Goal: Task Accomplishment & Management: Use online tool/utility

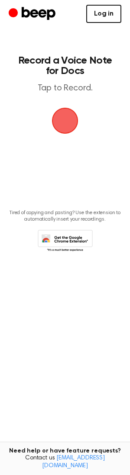
click at [104, 15] on link "Log in" at bounding box center [103, 14] width 35 height 18
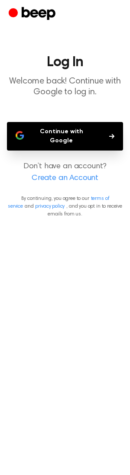
click at [68, 138] on button "Continue with Google" at bounding box center [65, 136] width 116 height 29
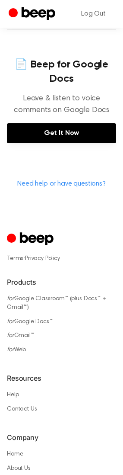
scroll to position [387, 0]
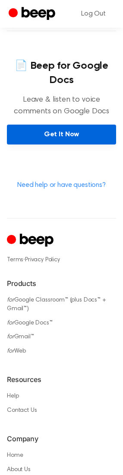
click at [55, 145] on link "Get It Now" at bounding box center [61, 135] width 109 height 20
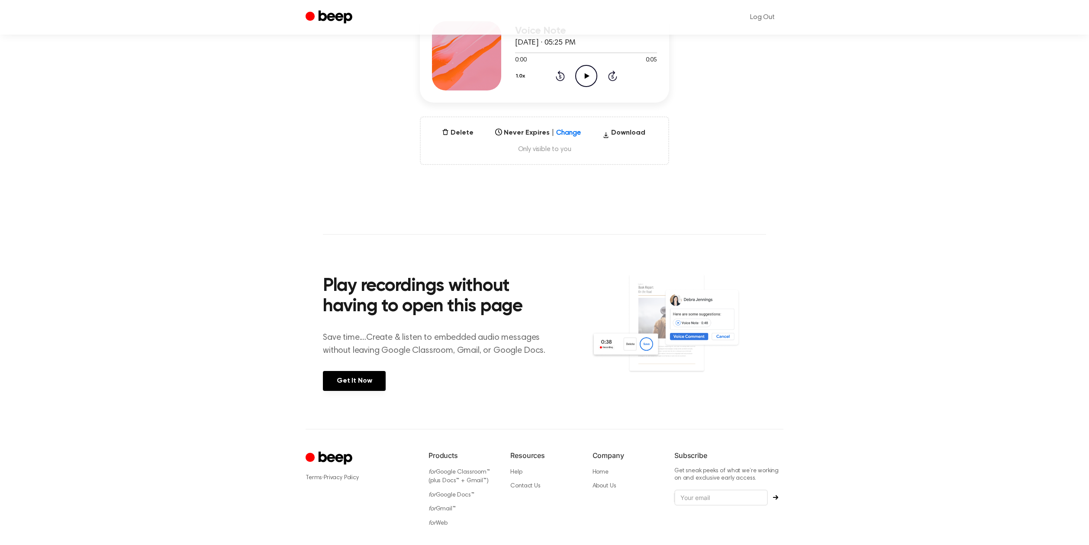
scroll to position [127, 0]
click at [364, 379] on link "Get It Now" at bounding box center [354, 380] width 63 height 20
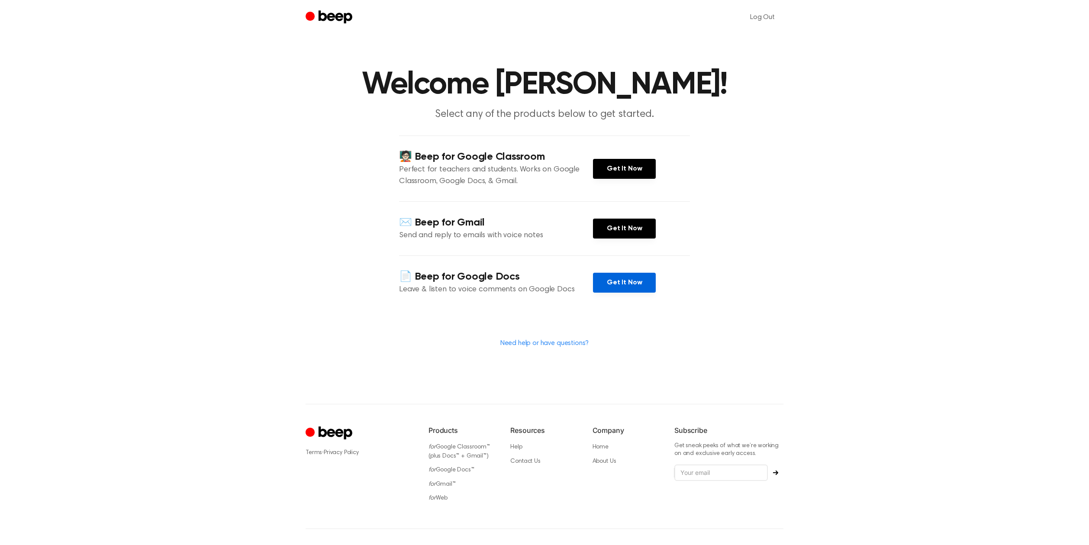
click at [619, 280] on link "Get It Now" at bounding box center [624, 283] width 63 height 20
click at [615, 159] on link "Get It Now" at bounding box center [624, 169] width 63 height 20
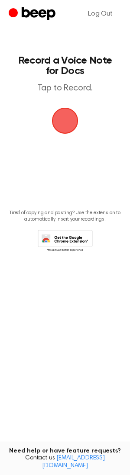
click at [63, 117] on span "button" at bounding box center [65, 121] width 24 height 24
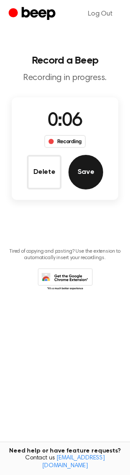
click at [89, 170] on button "Save" at bounding box center [85, 172] width 35 height 35
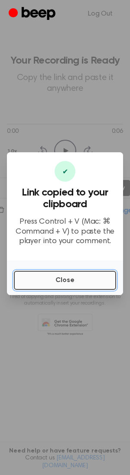
click at [57, 280] on button "Close" at bounding box center [65, 280] width 102 height 19
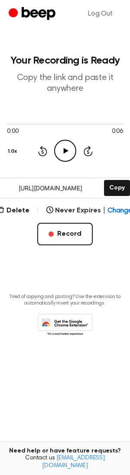
click at [63, 321] on icon at bounding box center [65, 326] width 55 height 24
click at [62, 465] on link "support@beepaudio.com" at bounding box center [73, 462] width 63 height 14
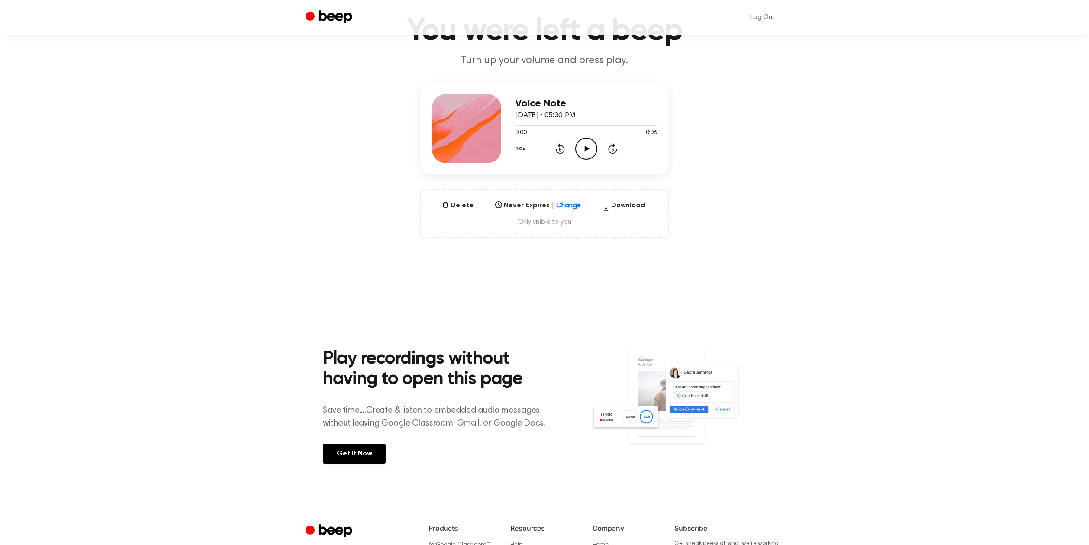
scroll to position [54, 0]
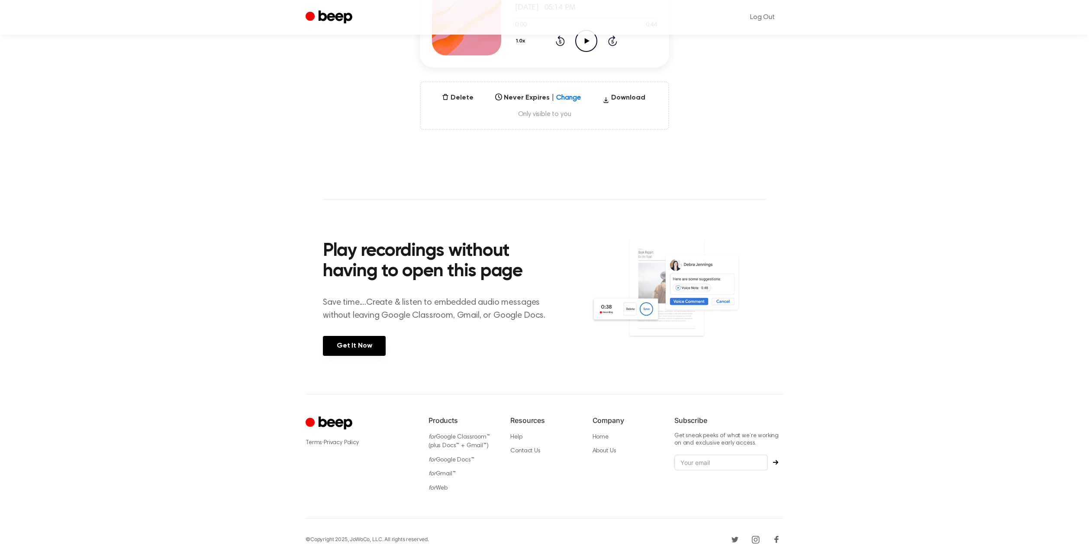
scroll to position [162, 0]
click at [525, 449] on link "Contact Us" at bounding box center [525, 450] width 30 height 6
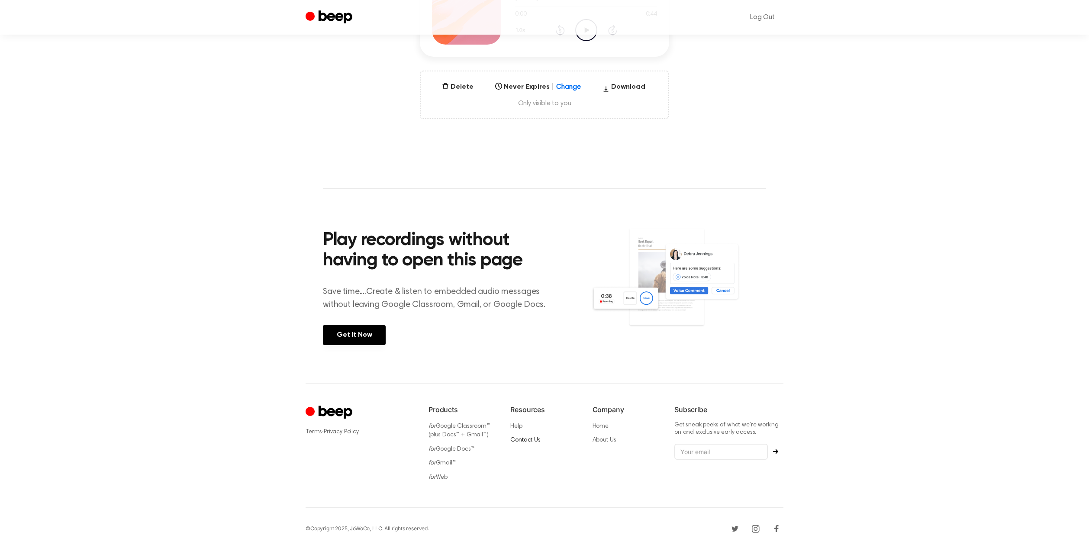
click at [535, 437] on link "Contact Us" at bounding box center [525, 440] width 30 height 6
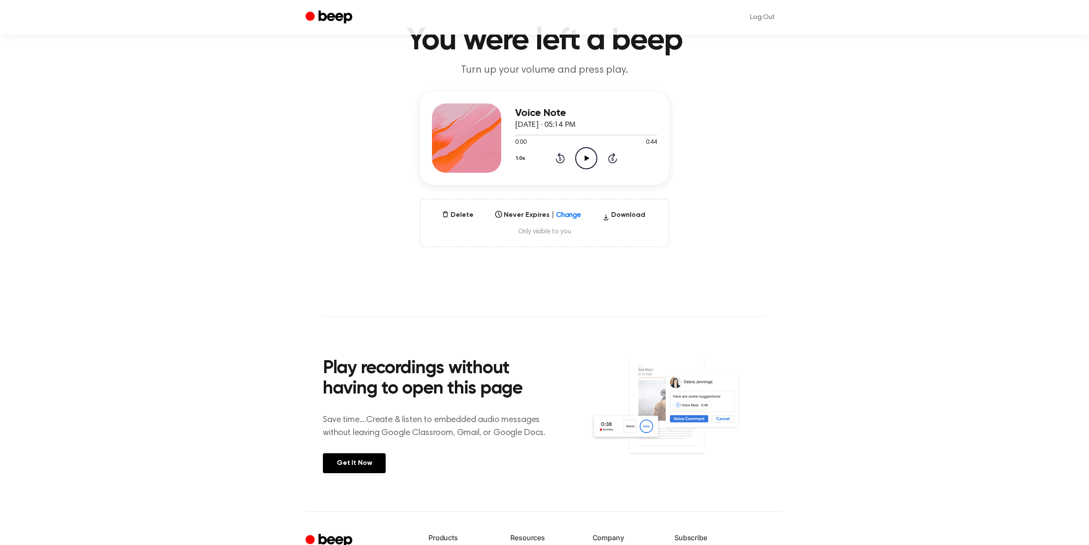
scroll to position [0, 0]
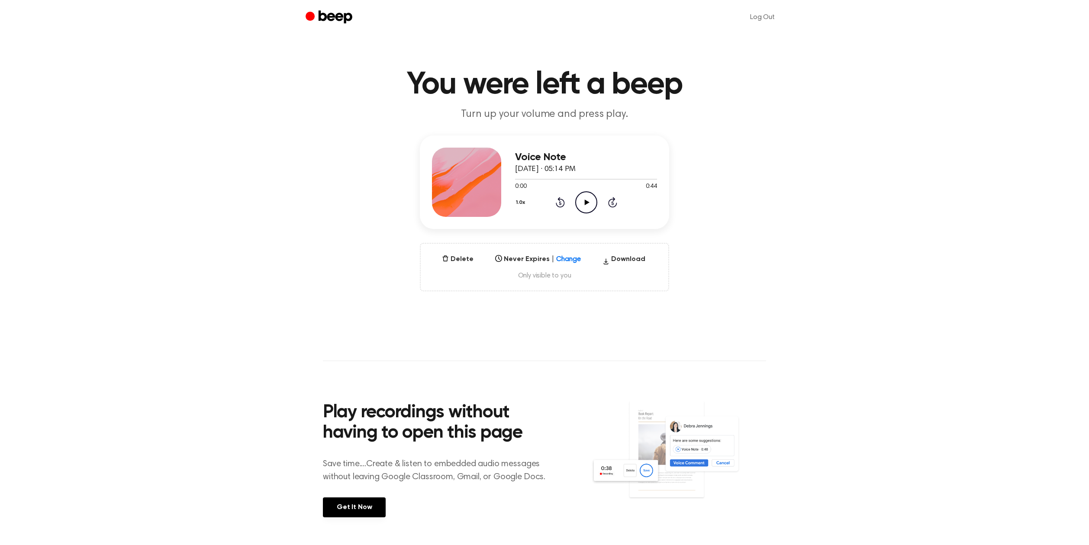
click at [585, 203] on icon at bounding box center [586, 202] width 5 height 6
click at [586, 199] on icon "Pause Audio" at bounding box center [586, 202] width 22 height 22
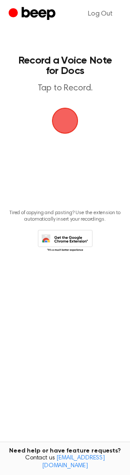
click at [69, 117] on span "button" at bounding box center [65, 120] width 47 height 47
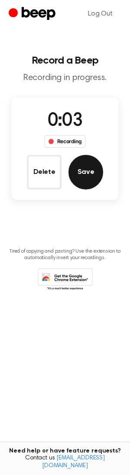
click at [86, 172] on button "Save" at bounding box center [85, 172] width 35 height 35
